Goal: Task Accomplishment & Management: Complete application form

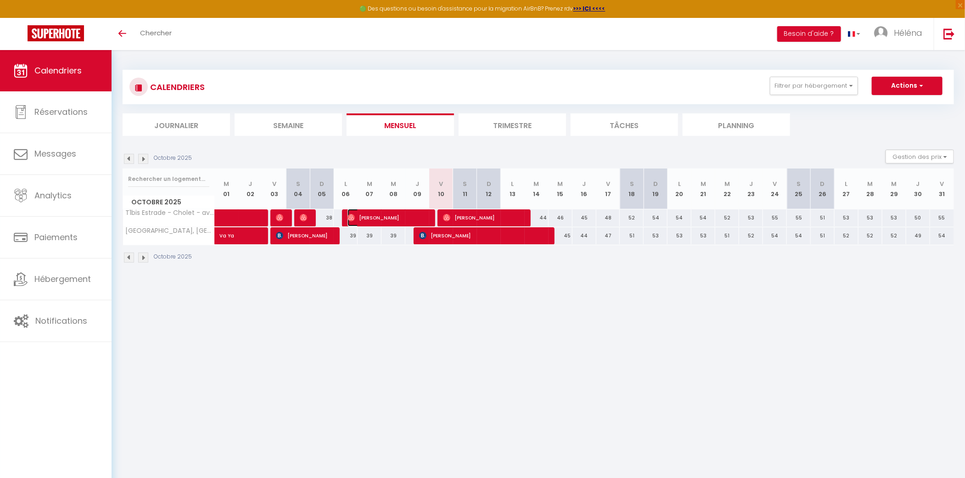
click at [376, 214] on span "[PERSON_NAME]" at bounding box center [387, 217] width 79 height 17
select select "OK"
select select "0"
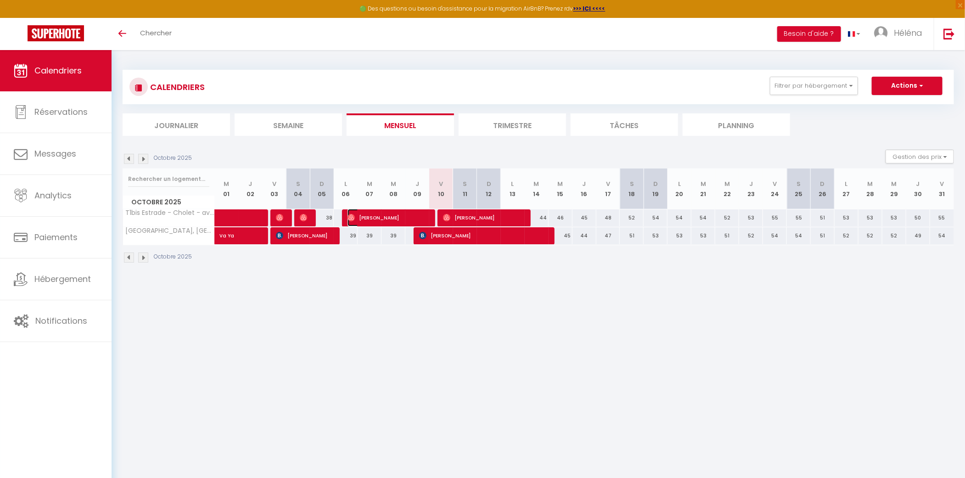
select select "1"
select select
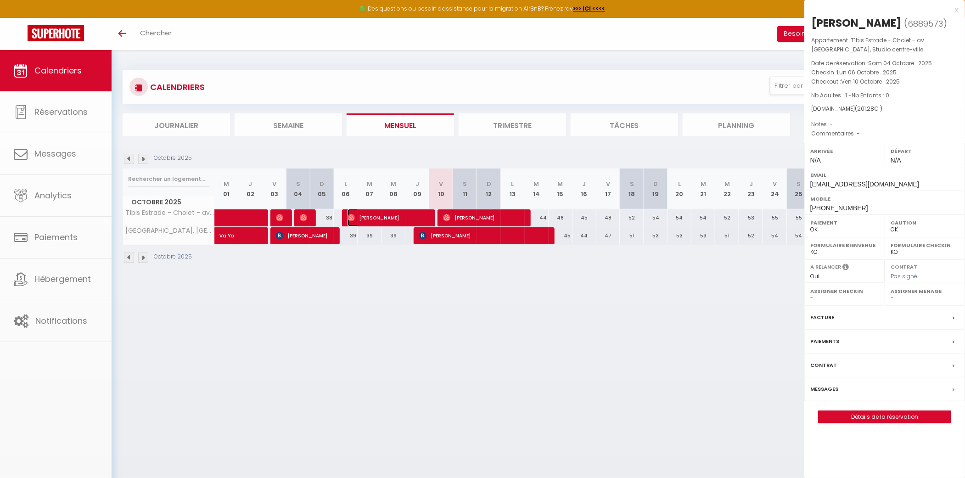
select select "39135"
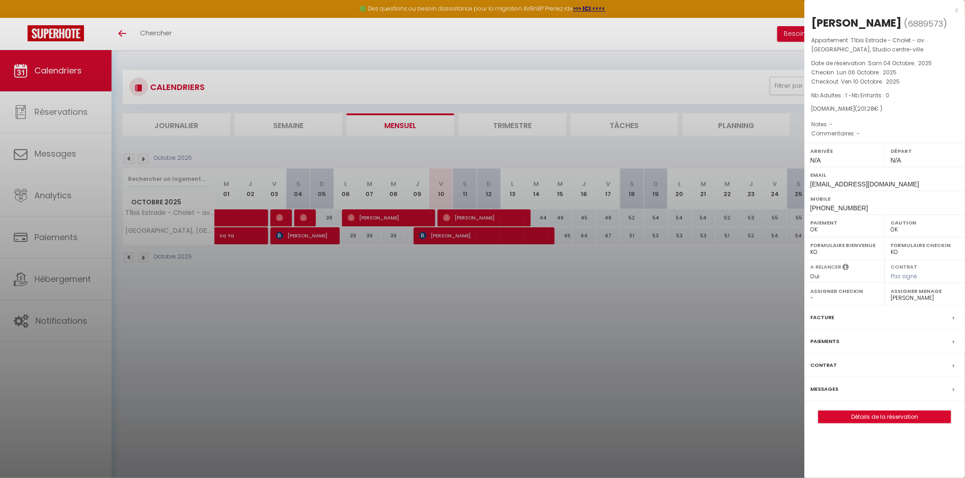
click at [856, 384] on div "Messages" at bounding box center [885, 390] width 161 height 24
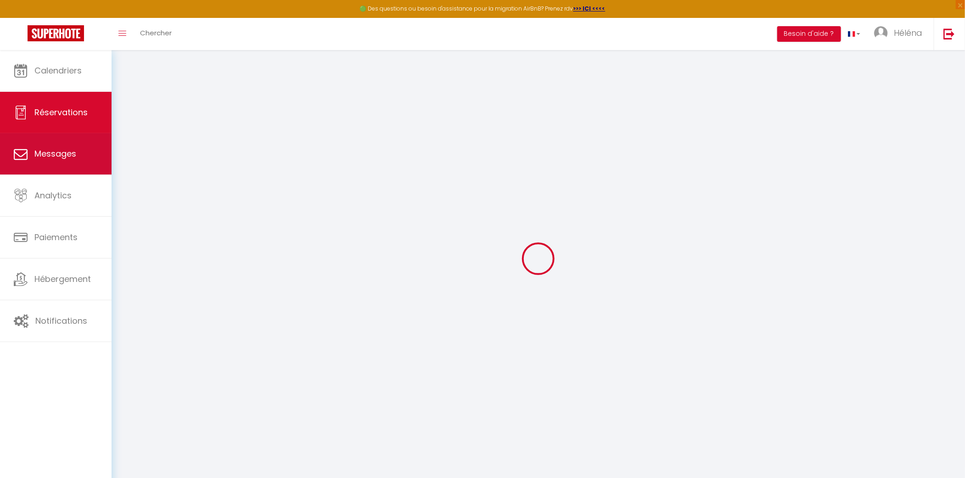
select select
checkbox input "false"
select select
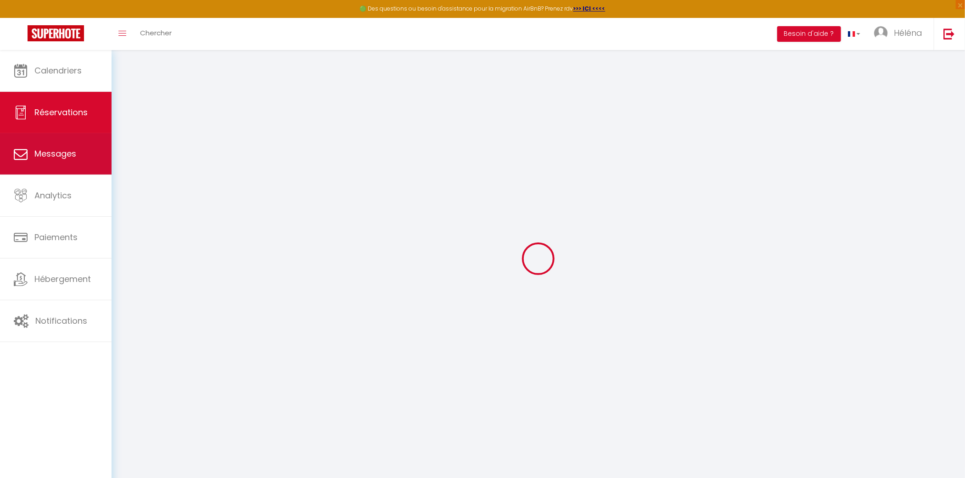
select select
checkbox input "false"
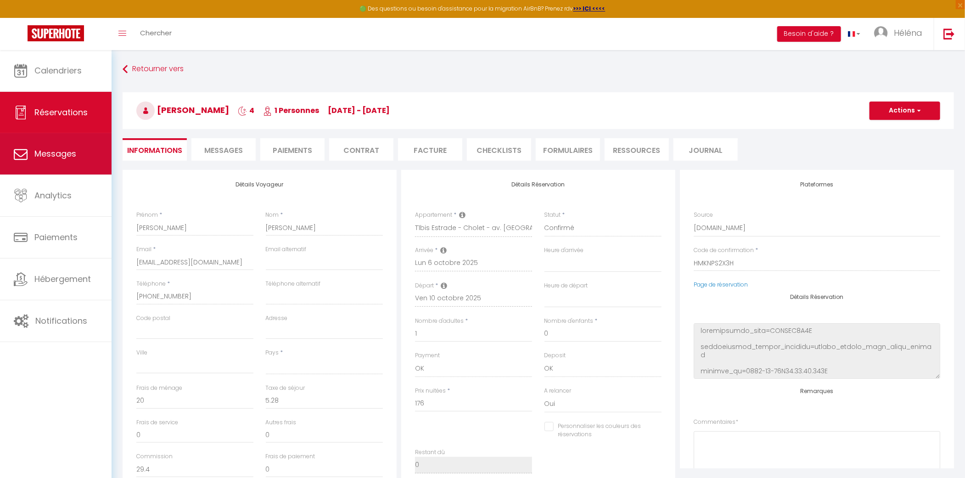
scroll to position [1626, 0]
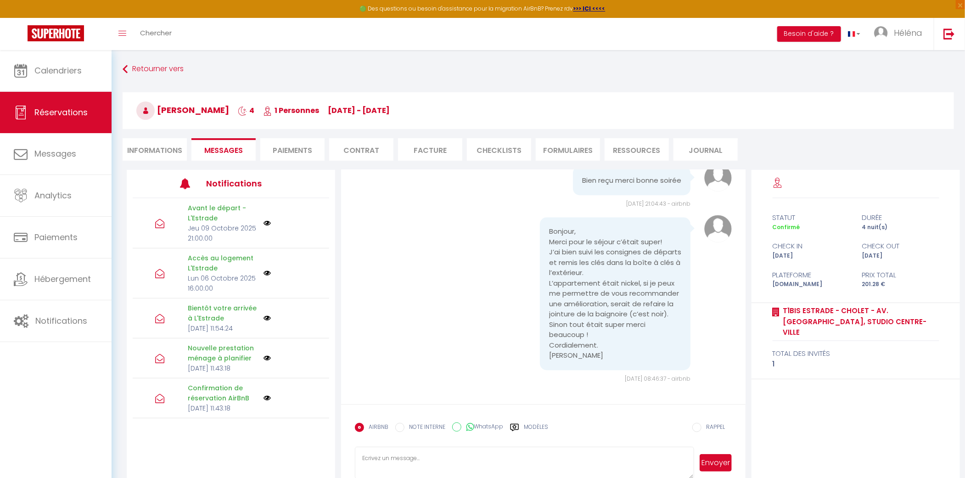
drag, startPoint x: 432, startPoint y: 466, endPoint x: 440, endPoint y: 402, distance: 64.4
click at [432, 466] on textarea at bounding box center [524, 463] width 339 height 32
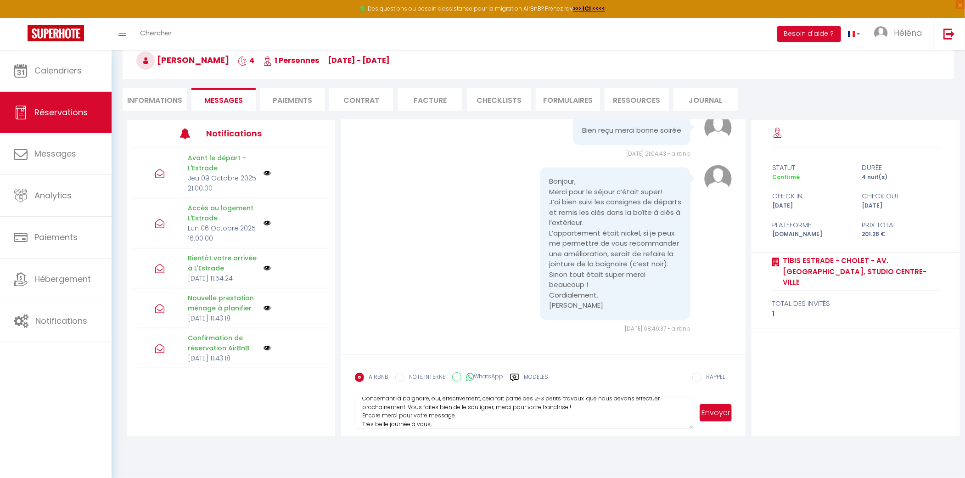
scroll to position [36, 0]
type textarea "Bonjour, Merci pour votre message ! Ravie que votre séjour se soit parfaitement…"
click at [721, 415] on button "Envoyer" at bounding box center [716, 412] width 32 height 17
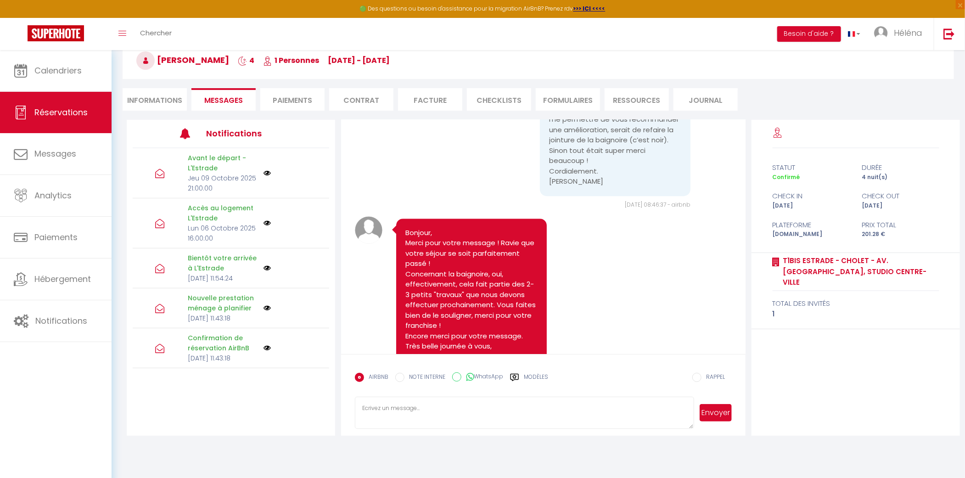
scroll to position [1801, 0]
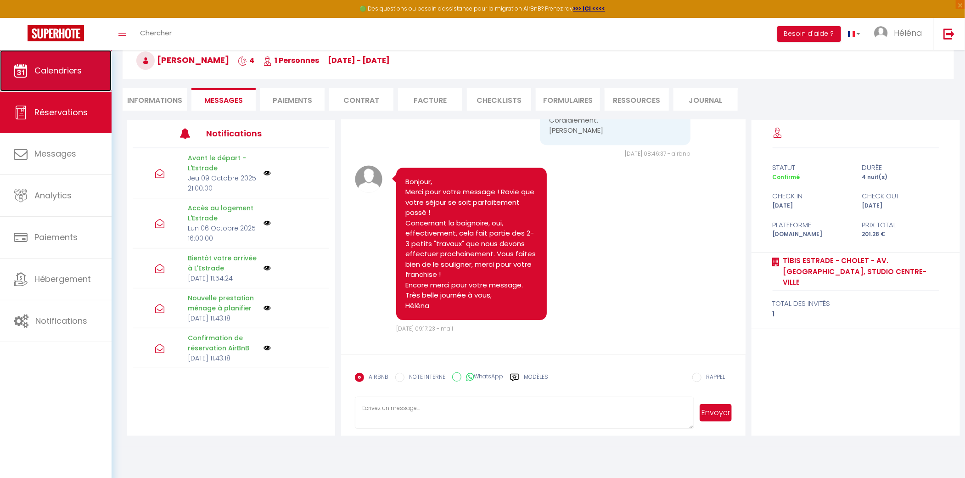
click at [62, 65] on span "Calendriers" at bounding box center [57, 70] width 47 height 11
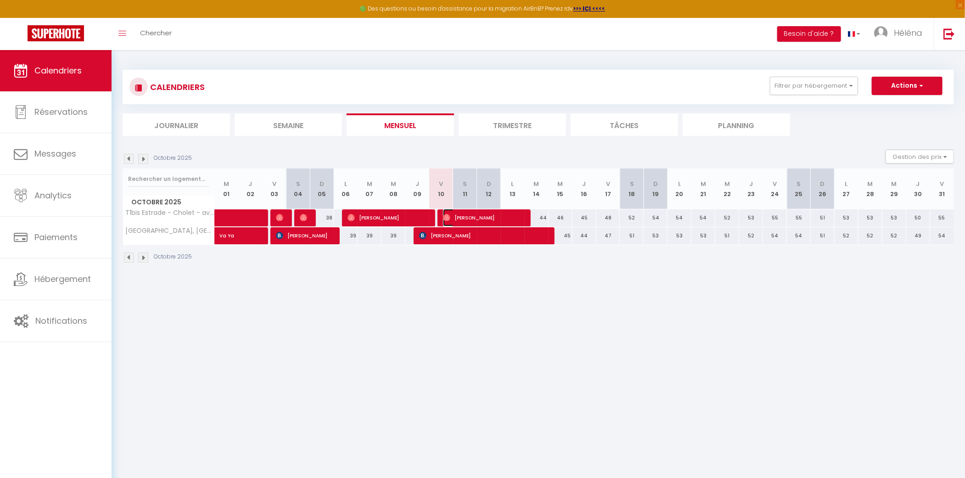
click at [485, 214] on span "[PERSON_NAME]" at bounding box center [482, 217] width 79 height 17
select select "OK"
select select "0"
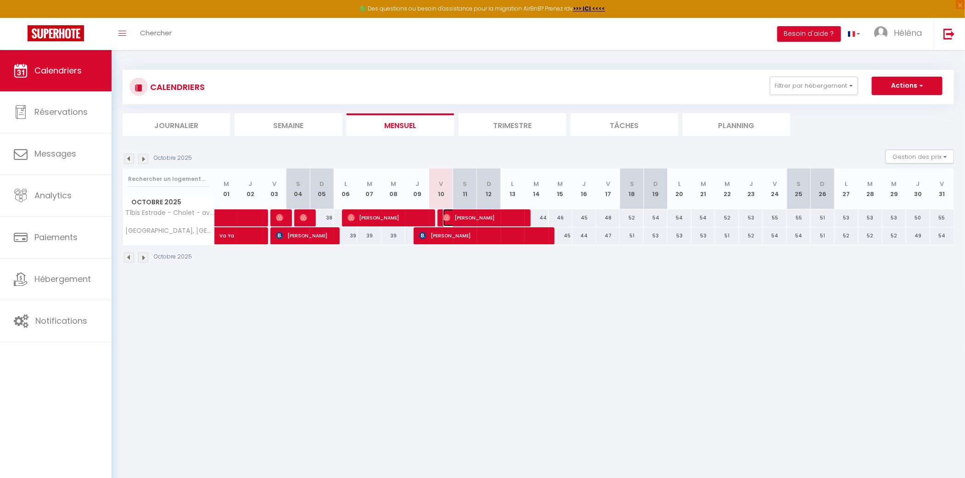
select select "1"
select select
select select "39135"
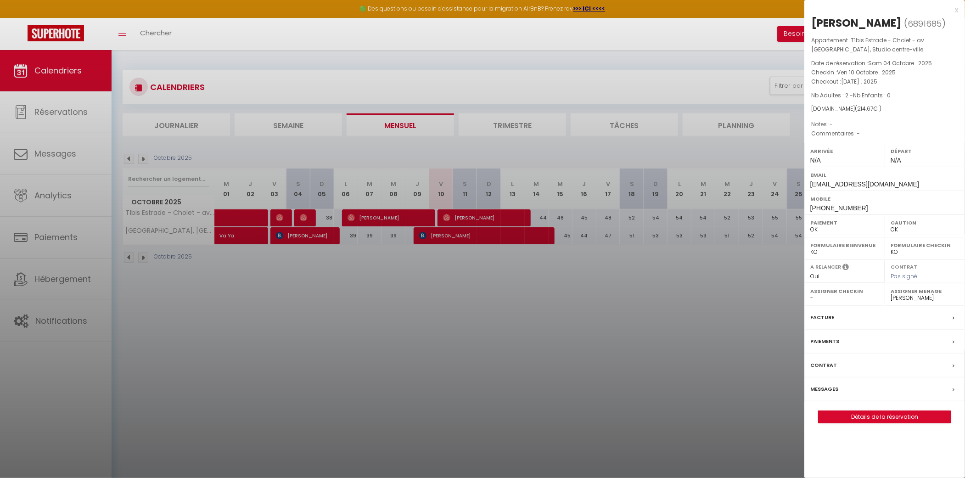
click at [844, 384] on div "Messages" at bounding box center [885, 390] width 161 height 24
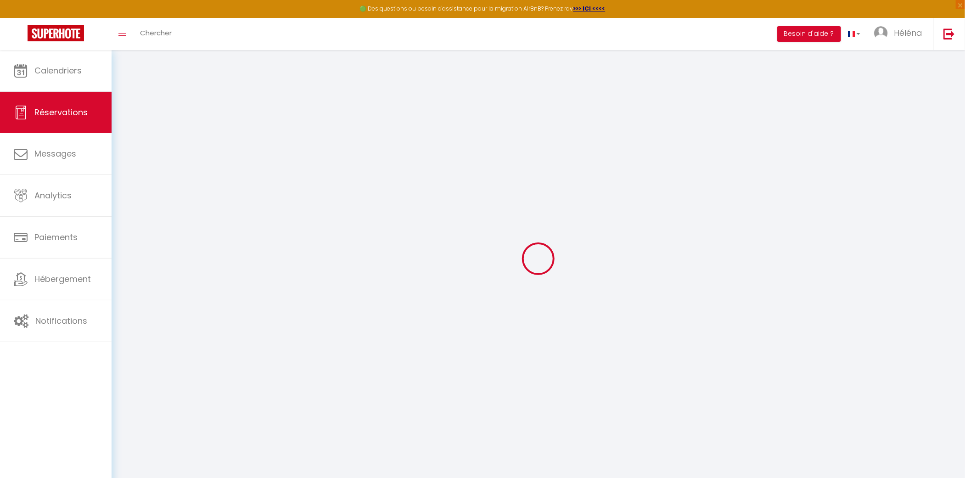
type input "Valentine"
type input "Dilhuidy"
type input "[EMAIL_ADDRESS][DOMAIN_NAME]"
type input "[PHONE_NUMBER]"
select select
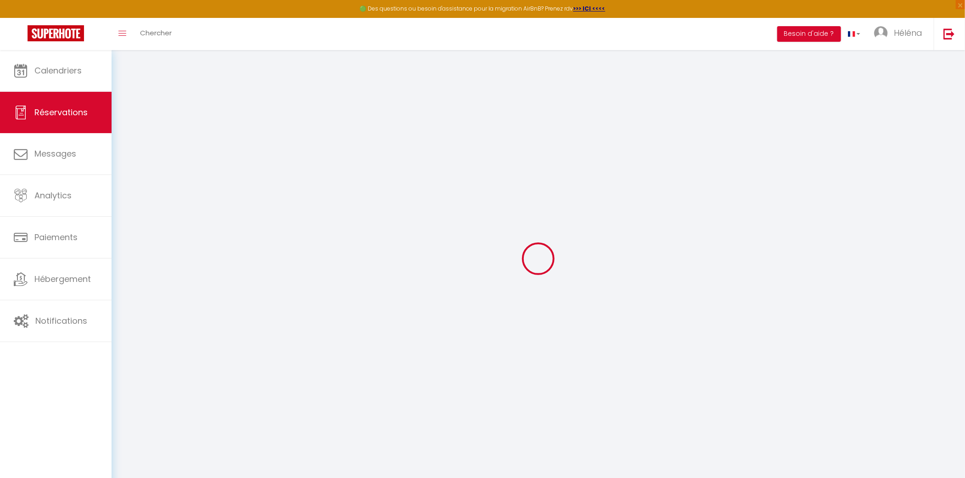
type input "31.35"
select select "64062"
select select "1"
select select
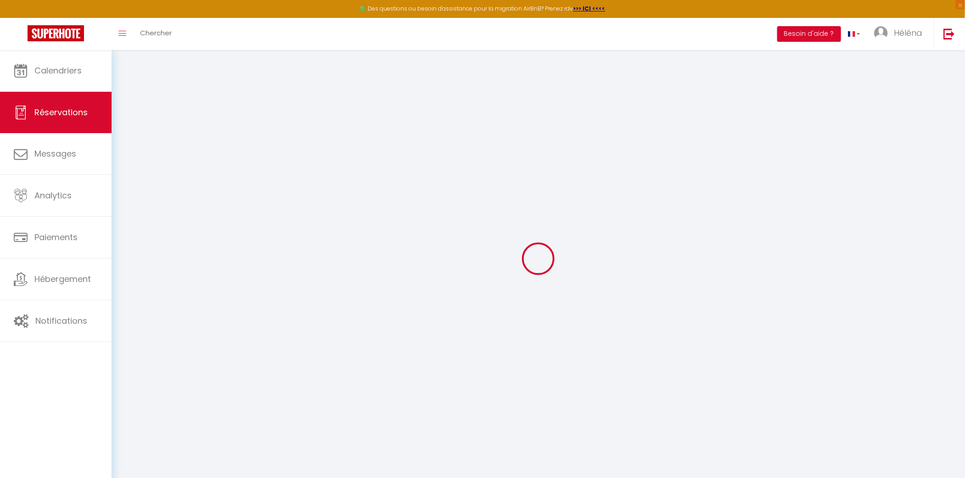
type input "2"
select select "12"
select select
type input "189"
checkbox input "false"
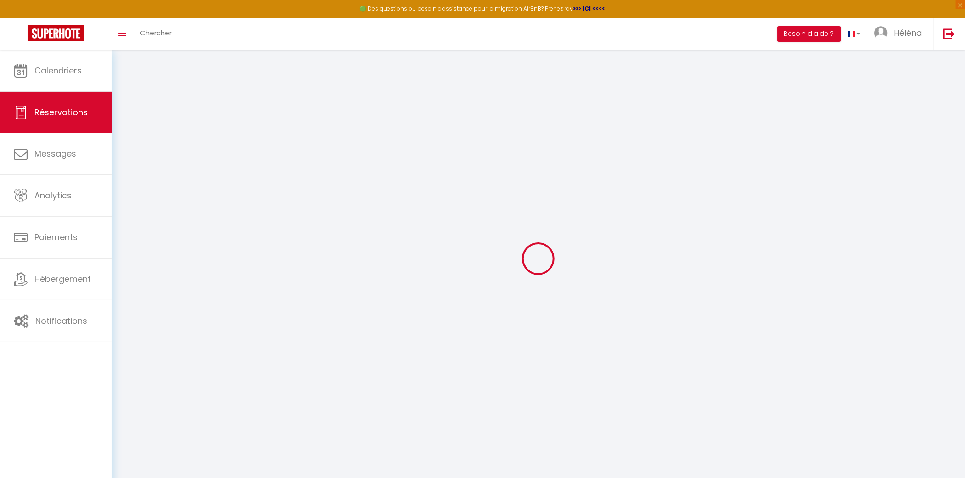
type input "0"
select select "1"
type input "0"
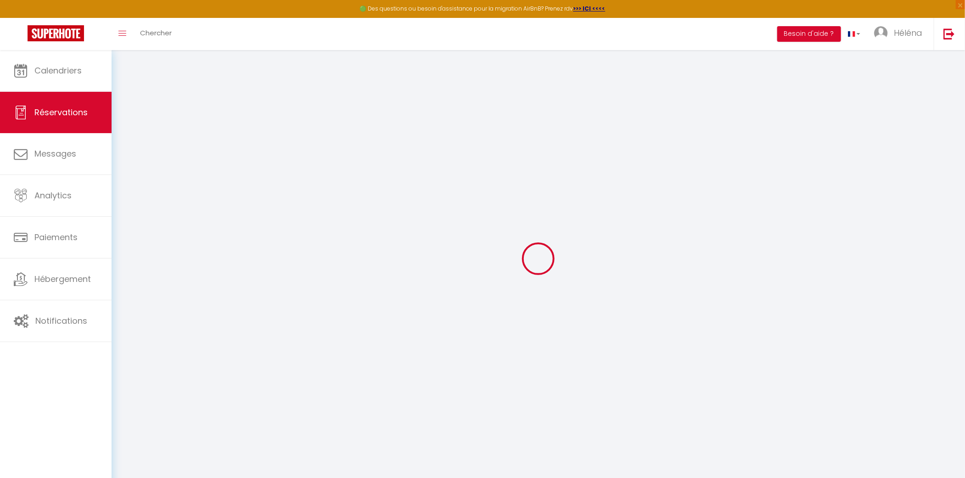
select select
select select "15"
checkbox input "false"
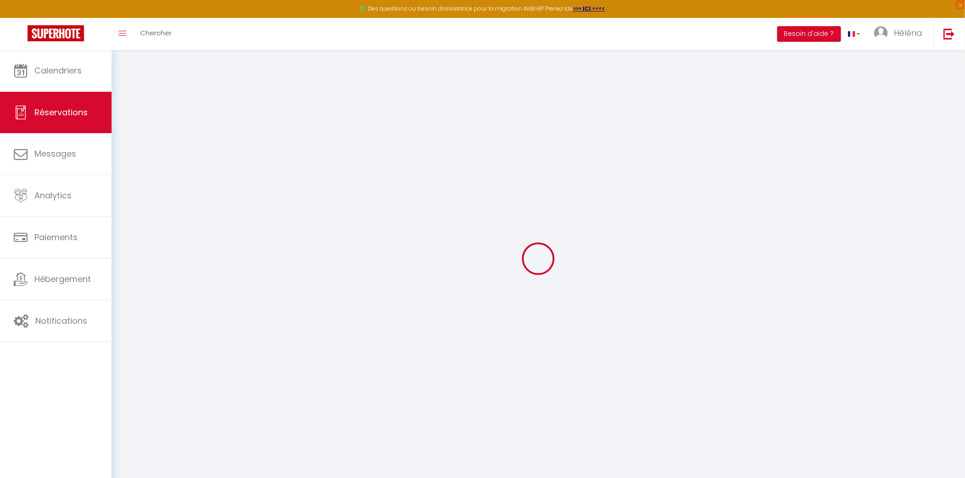
select select
checkbox input "false"
select select
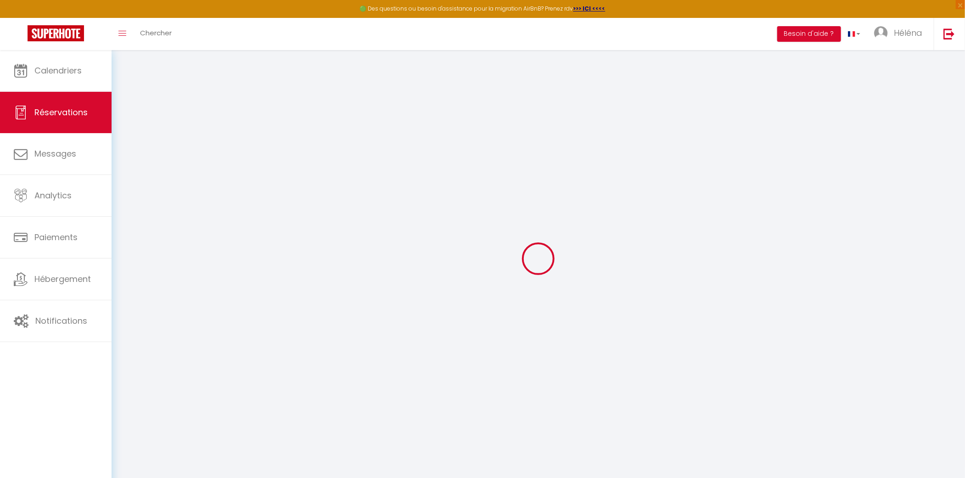
select select
checkbox input "false"
select select
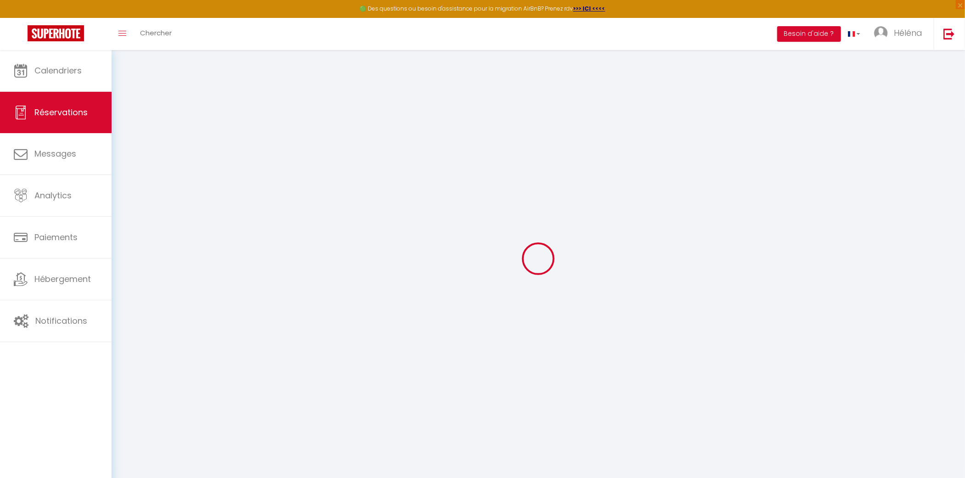
select select
checkbox input "false"
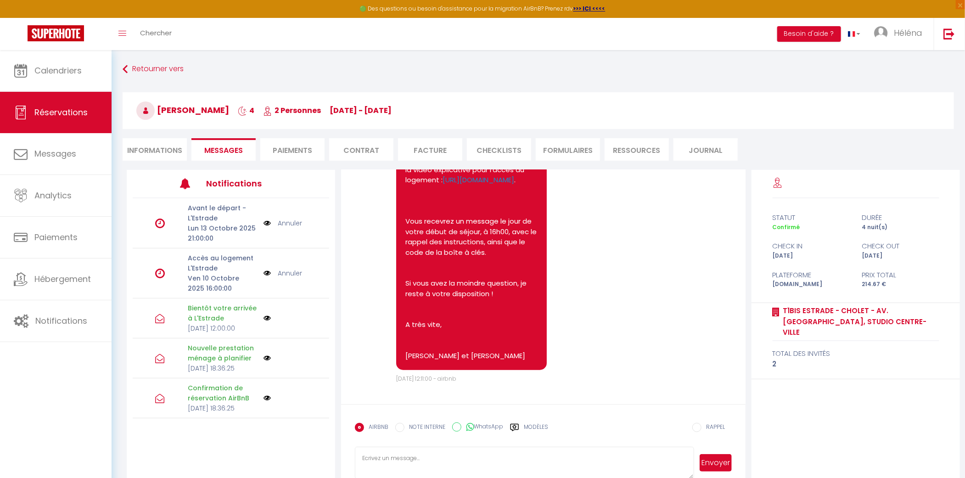
scroll to position [420, 0]
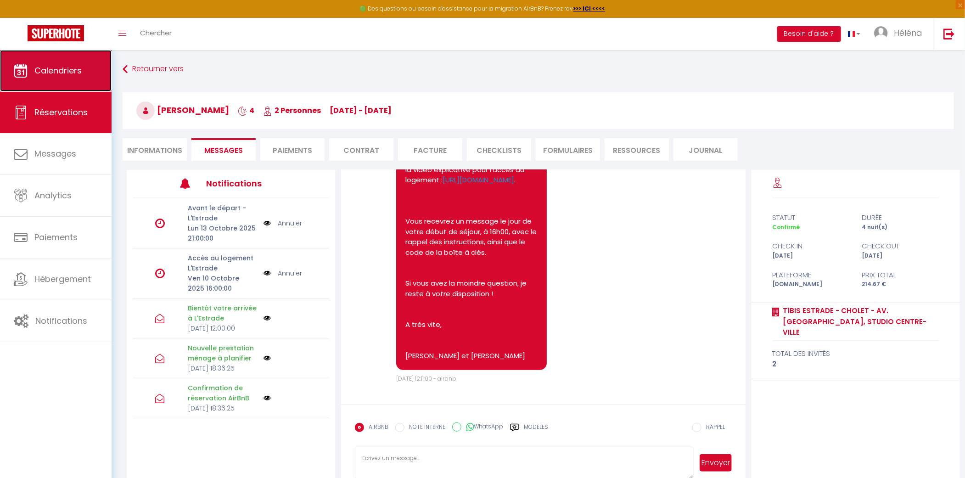
click at [55, 75] on span "Calendriers" at bounding box center [57, 70] width 47 height 11
